Goal: Task Accomplishment & Management: Use online tool/utility

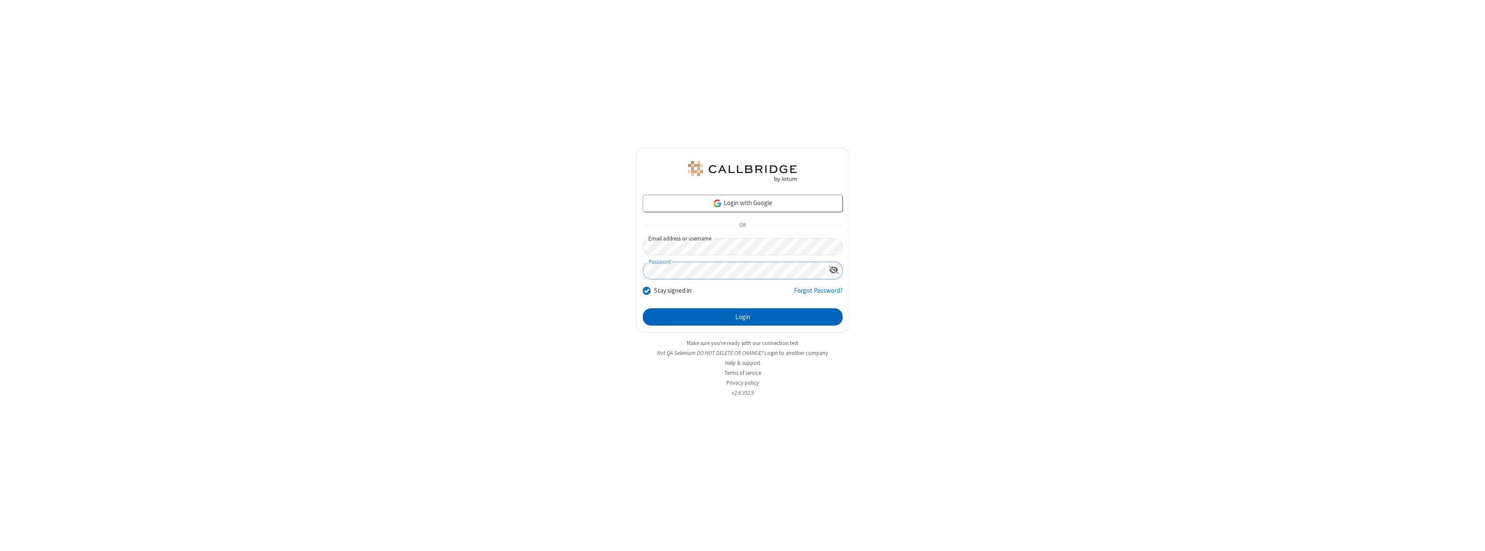
click at [743, 317] on button "Login" at bounding box center [743, 316] width 200 height 17
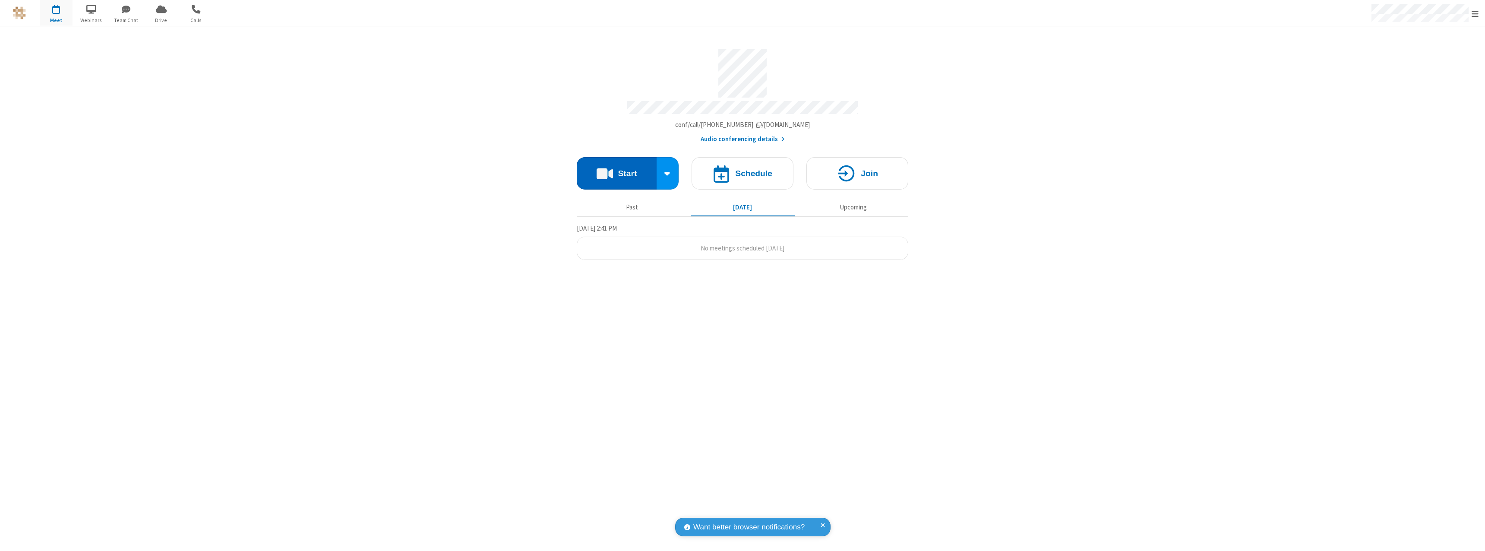
click at [617, 169] on button "Start" at bounding box center [617, 173] width 80 height 32
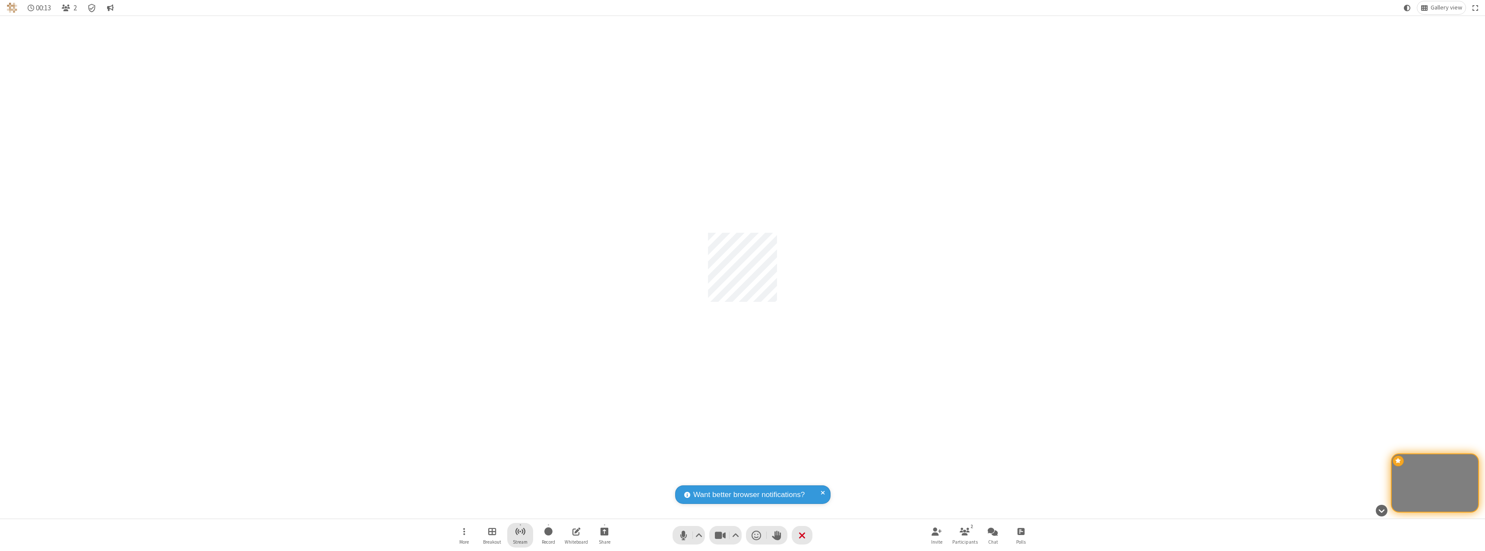
click at [520, 535] on span "Start streaming" at bounding box center [520, 531] width 11 height 11
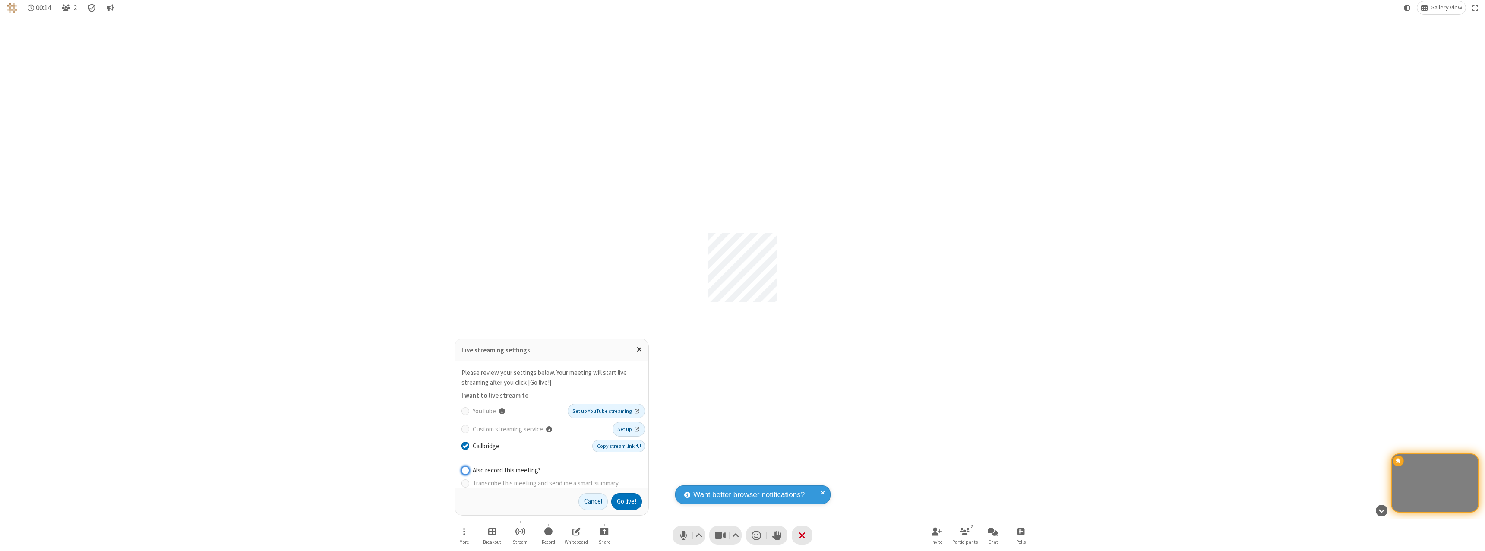
click at [465, 470] on input "Also record this meeting?" at bounding box center [466, 469] width 8 height 9
